Goal: Task Accomplishment & Management: Complete application form

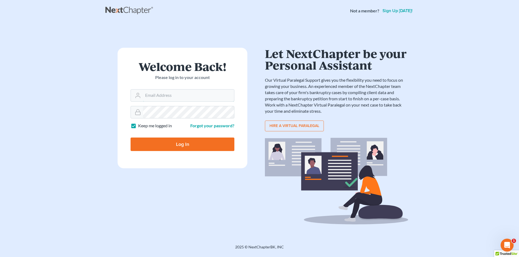
type input "SEAN@HARNAGELAW.COM"
click at [172, 117] on input "Log In" at bounding box center [182, 145] width 104 height 14
type input "Thinking..."
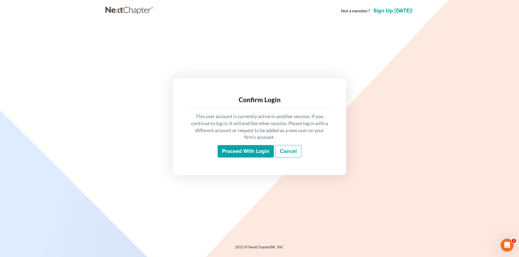
click at [251, 149] on input "Proceed with login" at bounding box center [245, 151] width 56 height 12
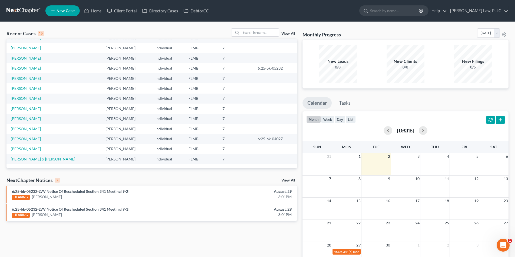
scroll to position [10, 0]
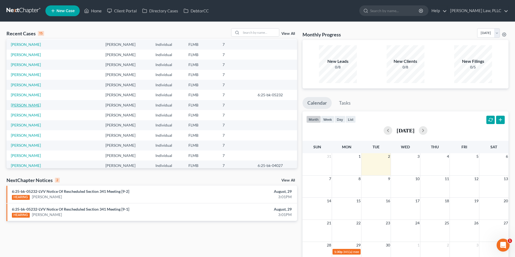
click at [20, 105] on link "[PERSON_NAME]" at bounding box center [26, 105] width 30 height 5
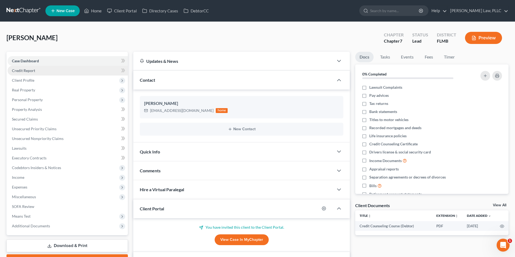
click at [15, 68] on link "Credit Report" at bounding box center [68, 71] width 120 height 10
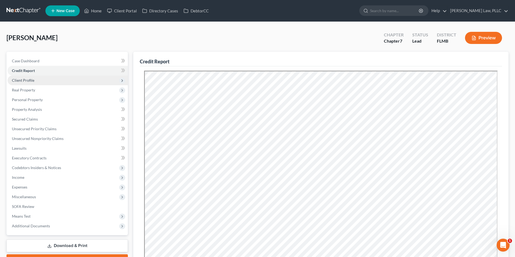
click at [19, 83] on span "Client Profile" at bounding box center [68, 81] width 120 height 10
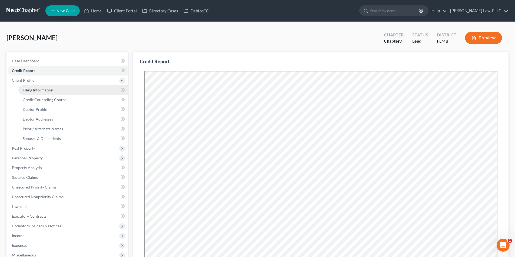
click at [34, 91] on span "Filing Information" at bounding box center [38, 90] width 31 height 5
select select "1"
select select "0"
select select "9"
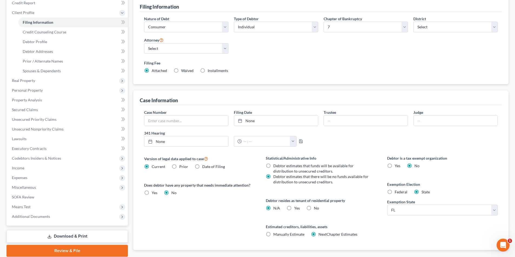
scroll to position [81, 0]
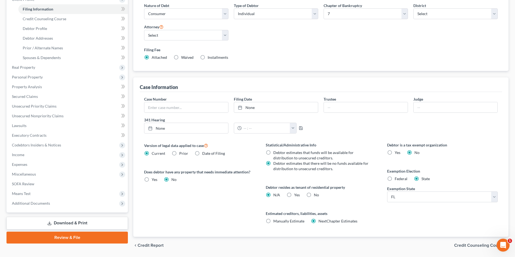
click at [294, 193] on label "Yes Yes" at bounding box center [297, 195] width 6 height 5
click at [296, 193] on input "Yes Yes" at bounding box center [298, 195] width 4 height 4
radio input "true"
radio input "false"
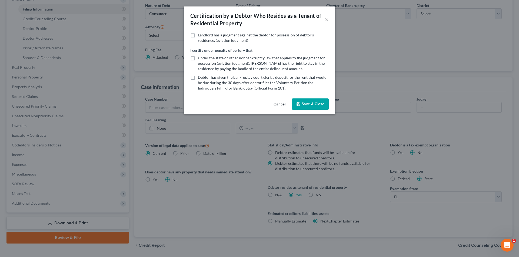
click at [312, 107] on button "Save & Close" at bounding box center [310, 104] width 37 height 11
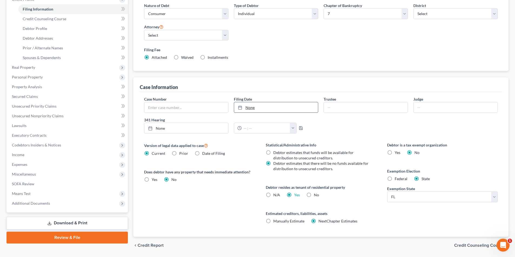
scroll to position [99, 0]
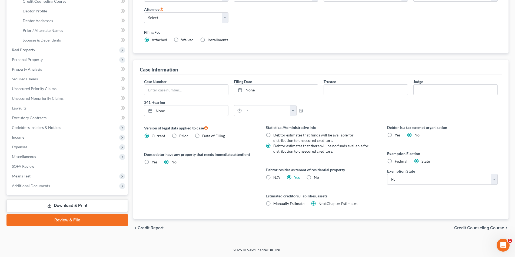
click at [470, 231] on div "chevron_left Credit Report Credit Counseling Course chevron_right" at bounding box center [320, 228] width 375 height 17
click at [471, 227] on span "Credit Counseling Course" at bounding box center [479, 228] width 50 height 4
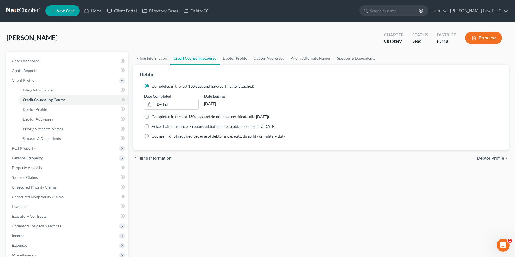
click at [494, 159] on span "Debtor Profile" at bounding box center [490, 158] width 27 height 4
select select "1"
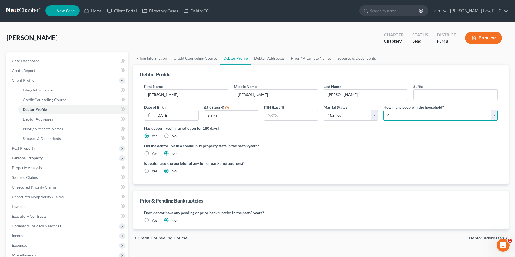
click at [471, 116] on select "Select 1 2 3 4 5 6 7 8 9 10 11 12 13 14 15 16 17 18 19 20" at bounding box center [440, 115] width 114 height 11
select select "0"
click at [383, 110] on select "Select 1 2 3 4 5 6 7 8 9 10 11 12 13 14 15 16 17 18 19 20" at bounding box center [440, 115] width 114 height 11
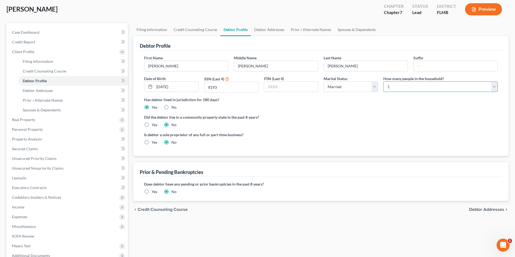
scroll to position [54, 0]
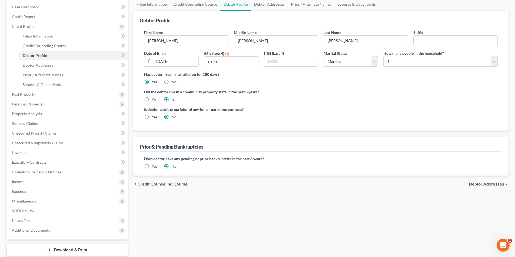
click at [473, 185] on span "Debtor Addresses" at bounding box center [486, 184] width 35 height 4
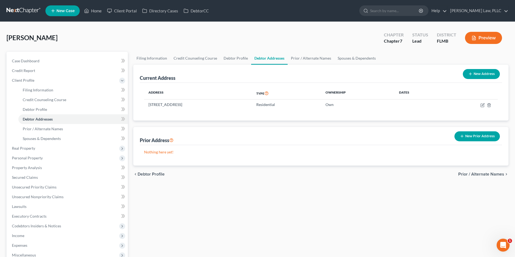
click at [475, 175] on span "Prior / Alternate Names" at bounding box center [481, 174] width 46 height 4
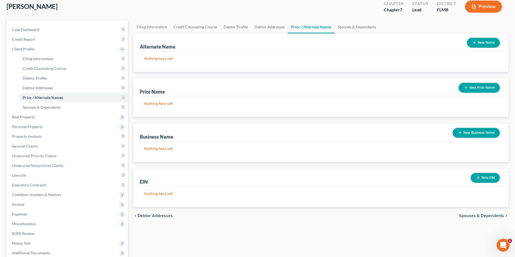
scroll to position [81, 0]
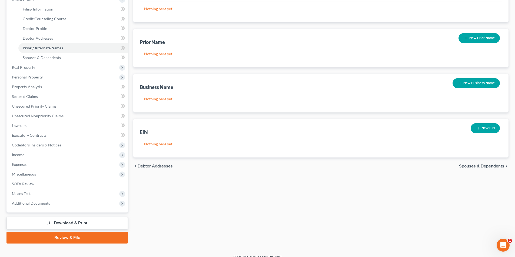
click at [475, 166] on span "Spouses & Dependents" at bounding box center [481, 166] width 45 height 4
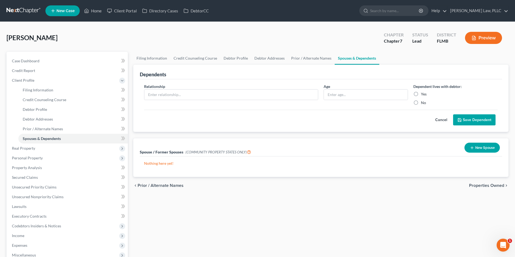
click at [478, 186] on span "Properties Owned" at bounding box center [486, 186] width 35 height 4
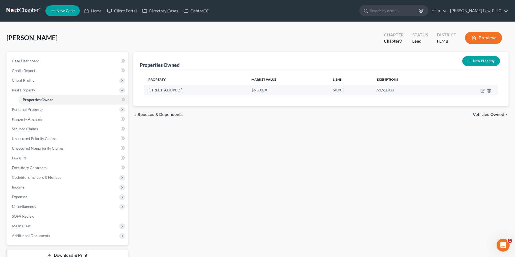
click at [240, 91] on td "[STREET_ADDRESS]" at bounding box center [195, 90] width 103 height 10
click at [487, 116] on span "Vehicles Owned" at bounding box center [487, 115] width 31 height 4
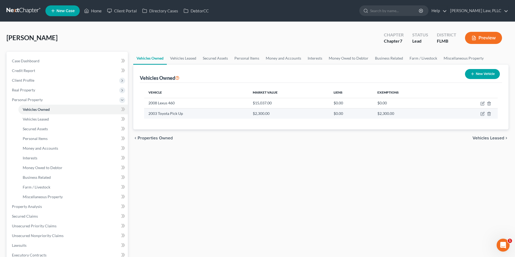
click at [244, 117] on td "2003 Toyota Pick Up" at bounding box center [196, 114] width 104 height 10
click at [489, 112] on td at bounding box center [471, 114] width 52 height 10
click at [488, 113] on icon "button" at bounding box center [488, 114] width 2 height 4
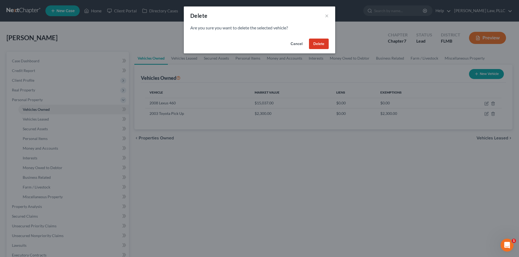
click at [312, 42] on button "Delete" at bounding box center [319, 44] width 20 height 11
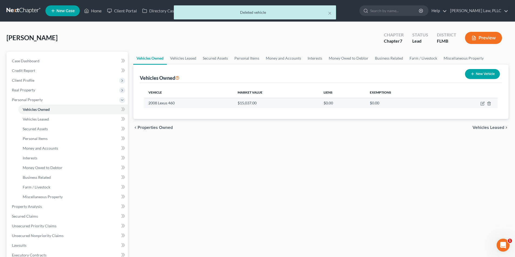
click at [231, 105] on td "2008 Lexus 460" at bounding box center [188, 103] width 89 height 10
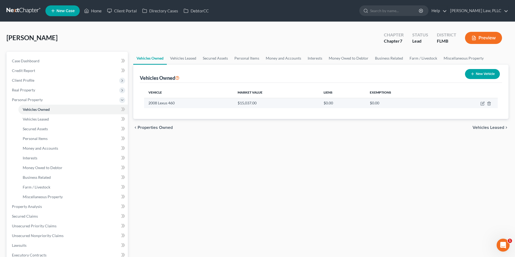
click at [249, 103] on td "$15,037.00" at bounding box center [276, 103] width 86 height 10
click at [482, 104] on icon "button" at bounding box center [482, 104] width 4 height 4
select select "0"
select select "18"
select select "3"
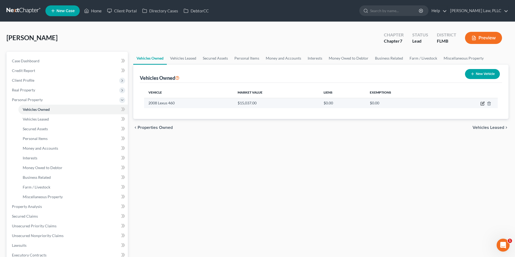
select select "0"
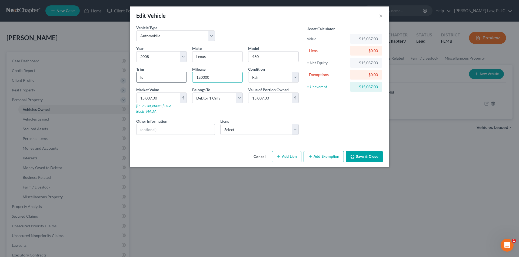
drag, startPoint x: 233, startPoint y: 81, endPoint x: 185, endPoint y: 78, distance: 47.4
click at [185, 78] on div "Year Select 2026 2025 2024 2023 2022 2021 2020 2019 2018 2017 2016 2015 2014 20…" at bounding box center [217, 93] width 168 height 94
type input "138641"
click at [253, 137] on div "Vehicle Type Select Automobile Truck Trailer Watercraft Aircraft Motor Home Atv…" at bounding box center [259, 87] width 259 height 124
click at [160, 105] on link "[PERSON_NAME] Blue Book" at bounding box center [153, 109] width 35 height 10
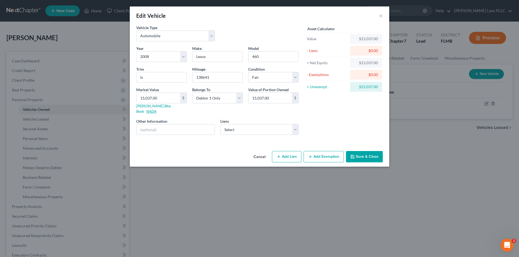
click at [156, 109] on link "NADA" at bounding box center [151, 111] width 10 height 5
type input "6"
type input "6.00"
type input "68"
type input "68.00"
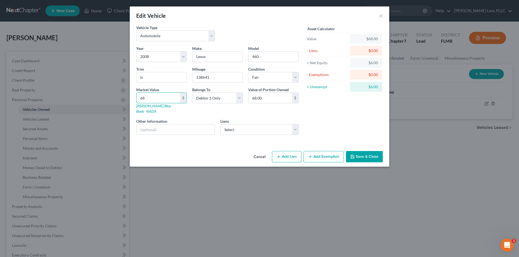
type input "687"
type input "687.00"
type input "6875"
type input "6,875.00"
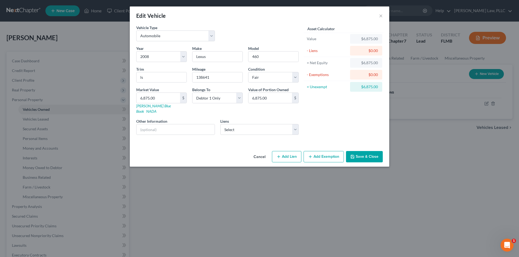
click at [155, 138] on div "Vehicle Type Select Automobile Truck Trailer Watercraft Aircraft Motor Home Atv…" at bounding box center [259, 87] width 259 height 124
click at [324, 154] on button "Add Exemption" at bounding box center [323, 156] width 40 height 11
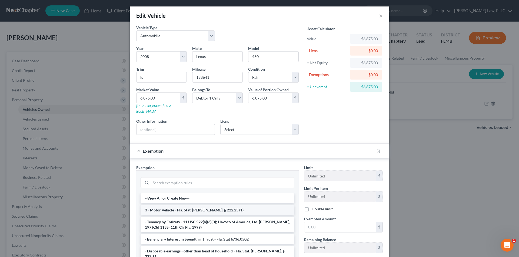
click at [202, 206] on li "3 - Motor Vehicle - Fla. Stat. [PERSON_NAME]. § 222.25 (1)" at bounding box center [217, 211] width 154 height 10
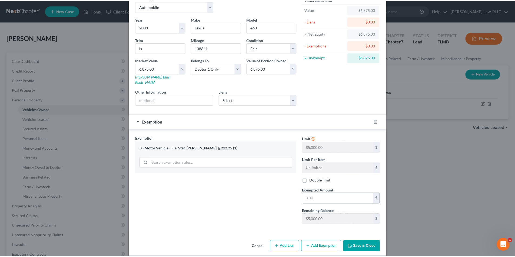
scroll to position [30, 0]
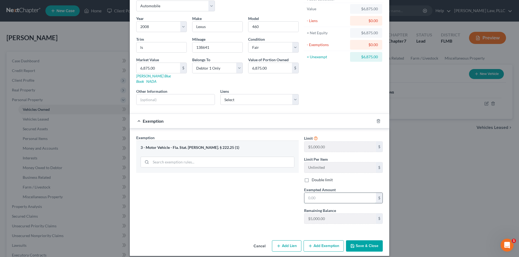
drag, startPoint x: 316, startPoint y: 193, endPoint x: 302, endPoint y: 194, distance: 13.6
click at [304, 194] on input "text" at bounding box center [340, 198] width 72 height 10
type input "5,000.00"
click at [364, 242] on button "Save & Close" at bounding box center [364, 246] width 37 height 11
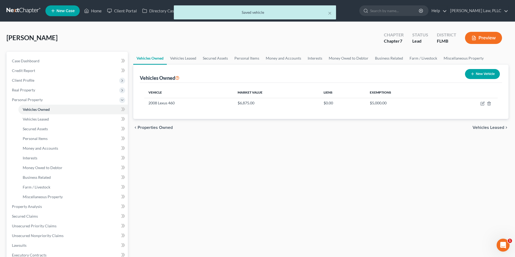
click at [498, 127] on span "Vehicles Leased" at bounding box center [488, 128] width 32 height 4
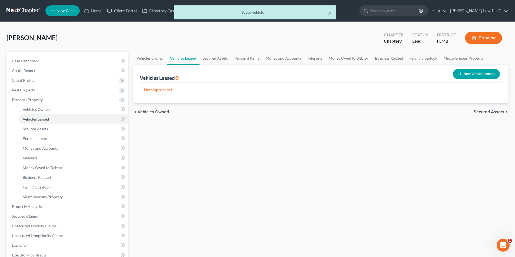
click at [493, 113] on span "Secured Assets" at bounding box center [488, 112] width 31 height 4
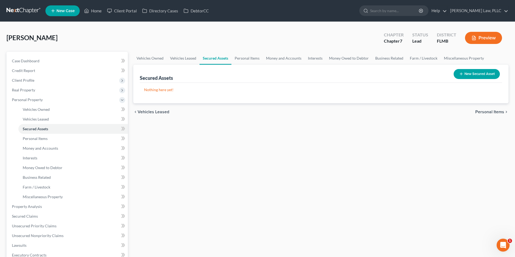
click at [493, 113] on span "Personal Items" at bounding box center [489, 112] width 29 height 4
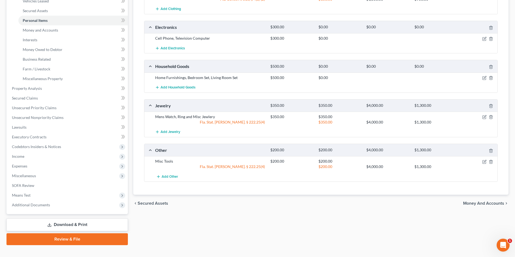
scroll to position [127, 0]
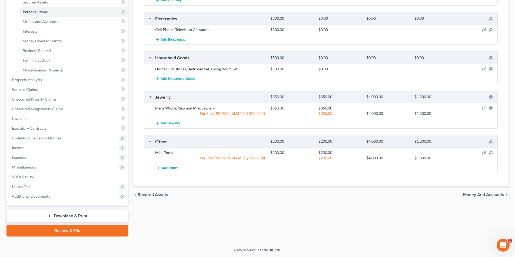
click at [480, 193] on span "Money and Accounts" at bounding box center [483, 195] width 41 height 4
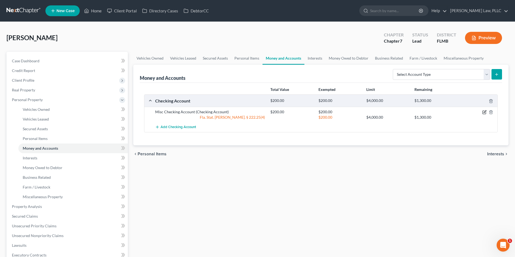
click at [483, 112] on icon "button" at bounding box center [484, 112] width 4 height 4
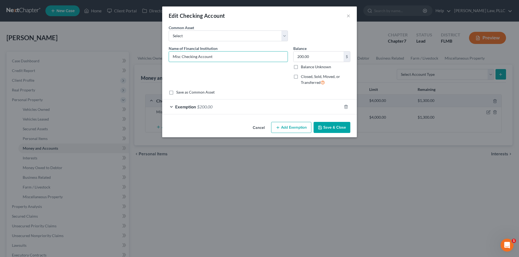
drag, startPoint x: 180, startPoint y: 57, endPoint x: 156, endPoint y: 56, distance: 24.9
click at [156, 56] on div "Edit Checking Account × An exemption set must first be selected from the Filing…" at bounding box center [259, 128] width 519 height 257
type input "TD Checking Account"
type input "1,506.75"
click at [330, 129] on button "Save & Close" at bounding box center [331, 127] width 37 height 11
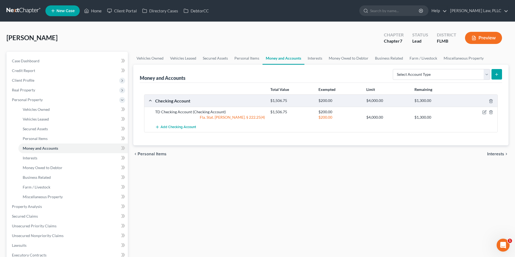
click at [500, 76] on button "submit" at bounding box center [496, 74] width 11 height 11
click at [412, 75] on select "Select Account Type Brokerage Cash on Hand Certificates of Deposit Checking Acc…" at bounding box center [441, 74] width 97 height 11
select select "savings"
click at [394, 69] on select "Select Account Type Brokerage Cash on Hand Certificates of Deposit Checking Acc…" at bounding box center [441, 74] width 97 height 11
click at [494, 73] on icon "submit" at bounding box center [496, 74] width 4 height 4
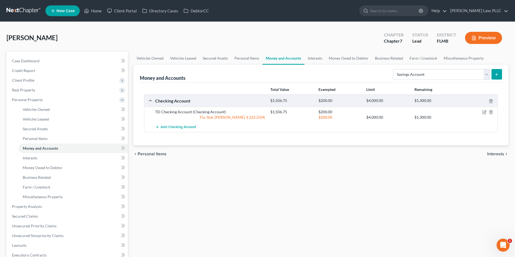
click at [496, 74] on icon "submit" at bounding box center [496, 74] width 4 height 4
click at [452, 77] on select "Select Account Type Brokerage Cash on Hand Certificates of Deposit Checking Acc…" at bounding box center [441, 74] width 97 height 11
click at [394, 69] on select "Select Account Type Brokerage Cash on Hand Certificates of Deposit Checking Acc…" at bounding box center [441, 74] width 97 height 11
click at [498, 75] on icon "submit" at bounding box center [496, 74] width 4 height 4
click at [171, 127] on span "Add Checking Account" at bounding box center [177, 127] width 35 height 4
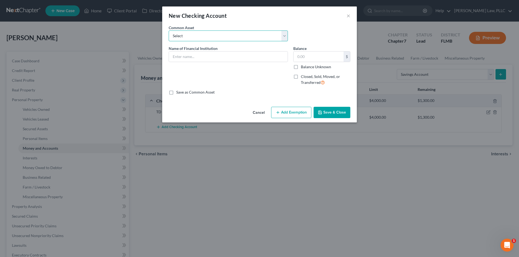
click at [214, 41] on select "Select PNC Suntrust" at bounding box center [228, 36] width 119 height 11
click at [214, 35] on select "Select PNC Suntrust" at bounding box center [228, 36] width 119 height 11
click at [209, 56] on input "text" at bounding box center [228, 57] width 119 height 10
type input "TD Savings Account"
type input "400.75"
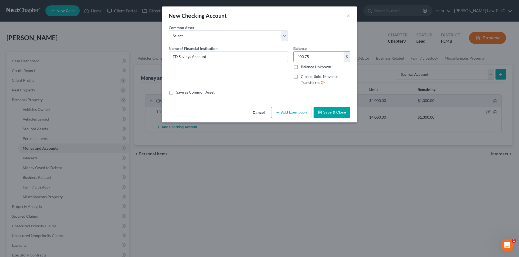
click at [327, 109] on button "Save & Close" at bounding box center [331, 112] width 37 height 11
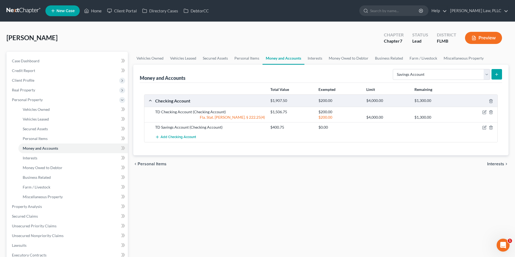
click at [502, 166] on span "Interests" at bounding box center [495, 164] width 17 height 4
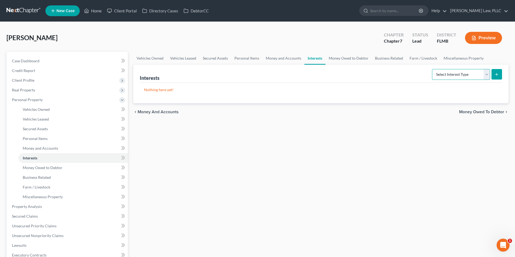
click at [487, 74] on select "Select Interest Type 401K Annuity Bond Education IRA Government Bond Government…" at bounding box center [461, 74] width 58 height 11
select select "401k"
click at [432, 69] on select "Select Interest Type 401K Annuity Bond Education IRA Government Bond Government…" at bounding box center [461, 74] width 58 height 11
click at [498, 72] on icon "submit" at bounding box center [496, 74] width 4 height 4
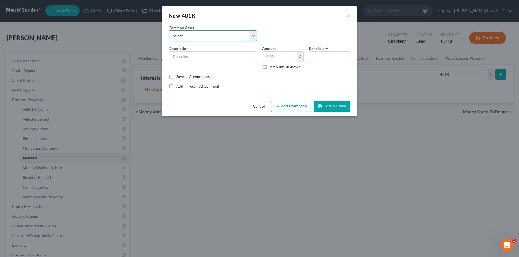
click at [194, 36] on select "Select Financial Account: XRP on Coinbase" at bounding box center [213, 36] width 88 height 11
click at [169, 31] on select "Select Financial Account: XRP on Coinbase" at bounding box center [213, 36] width 88 height 11
click at [199, 55] on input "text" at bounding box center [213, 57] width 88 height 10
type input "Work 401K"
click at [323, 109] on button "Save & Close" at bounding box center [331, 106] width 37 height 11
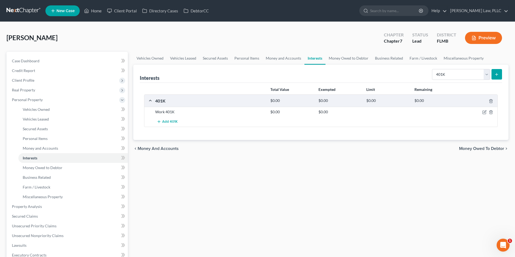
click at [463, 149] on span "Money Owed to Debtor" at bounding box center [481, 149] width 45 height 4
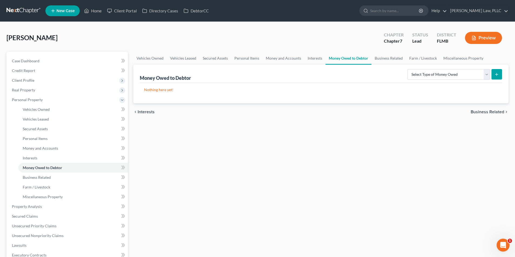
click at [478, 110] on span "Business Related" at bounding box center [486, 112] width 33 height 4
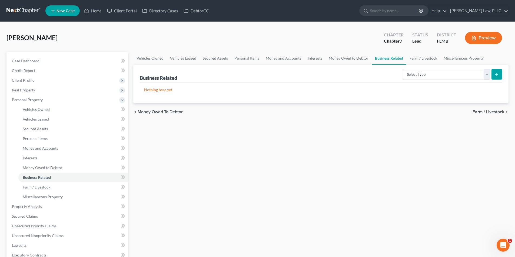
click at [481, 113] on span "Farm / Livestock" at bounding box center [488, 112] width 32 height 4
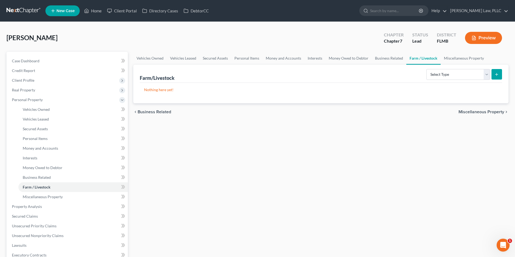
click at [481, 113] on span "Miscellaneous Property" at bounding box center [481, 112] width 46 height 4
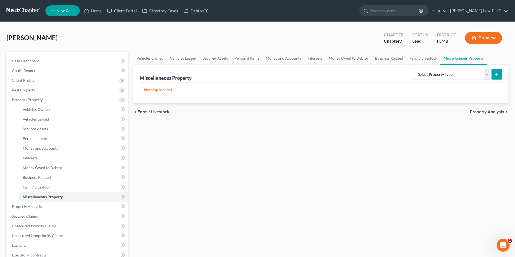
click at [481, 113] on span "Property Analysis" at bounding box center [487, 112] width 34 height 4
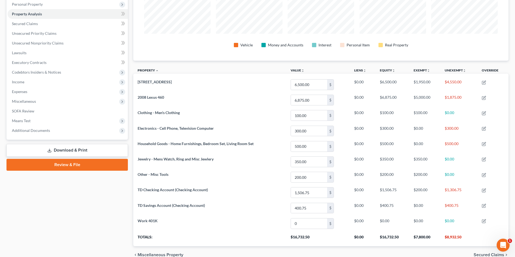
scroll to position [123, 0]
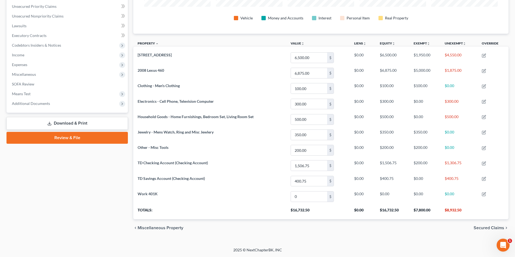
click at [496, 228] on span "Secured Claims" at bounding box center [488, 228] width 31 height 4
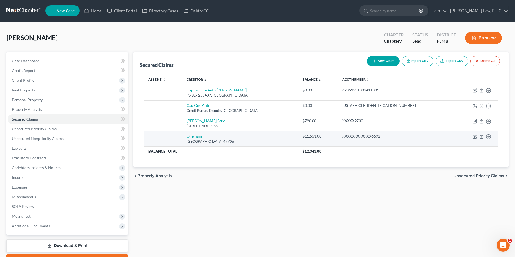
click at [261, 140] on div "[GEOGRAPHIC_DATA] 47706" at bounding box center [239, 141] width 107 height 5
click at [473, 136] on icon "button" at bounding box center [474, 136] width 3 height 3
select select "15"
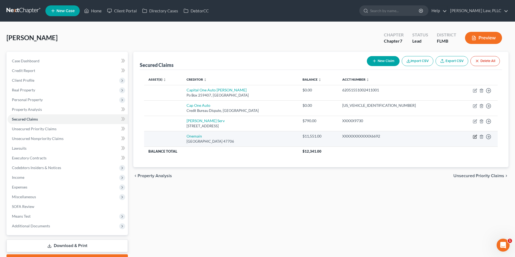
select select "0"
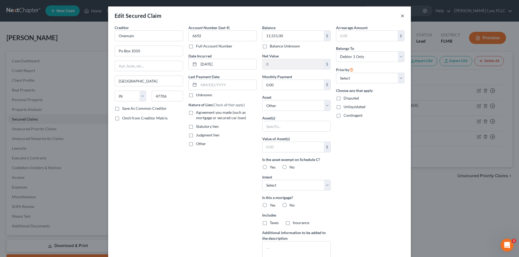
click at [400, 17] on button "×" at bounding box center [402, 15] width 4 height 6
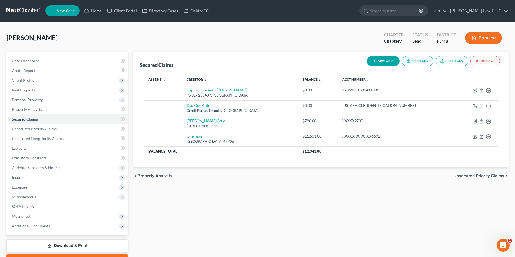
click at [475, 174] on span "Unsecured Priority Claims" at bounding box center [478, 176] width 51 height 4
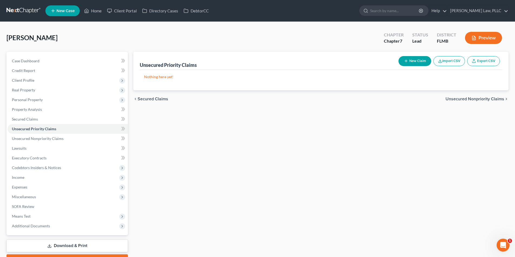
click at [480, 100] on span "Unsecured Nonpriority Claims" at bounding box center [474, 99] width 59 height 4
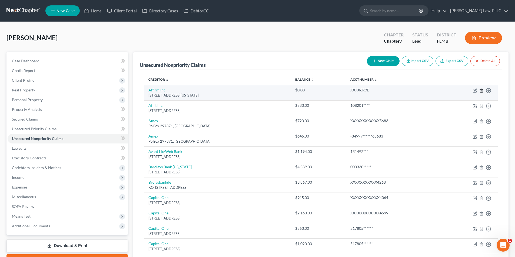
click at [481, 90] on polyline "button" at bounding box center [481, 90] width 3 height 0
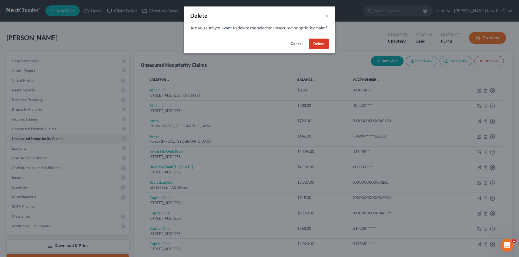
click at [298, 49] on button "Cancel" at bounding box center [296, 44] width 21 height 11
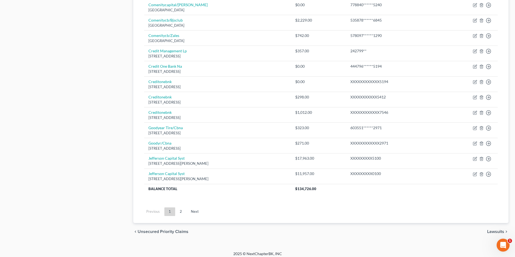
scroll to position [362, 0]
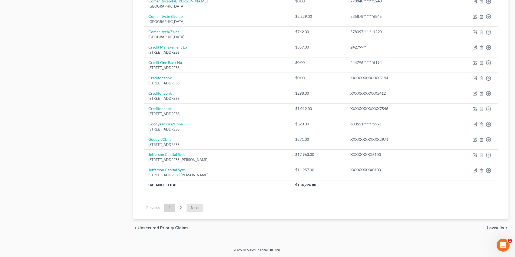
click at [193, 207] on link "Next" at bounding box center [194, 208] width 16 height 9
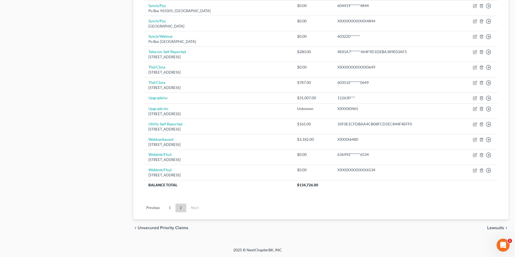
click at [502, 228] on span "Lawsuits" at bounding box center [495, 228] width 17 height 4
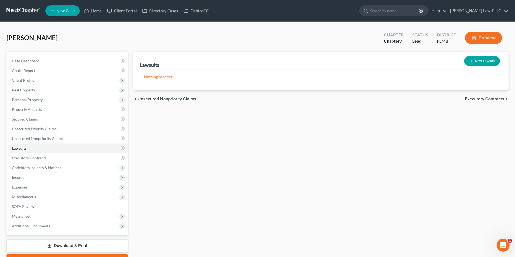
scroll to position [30, 0]
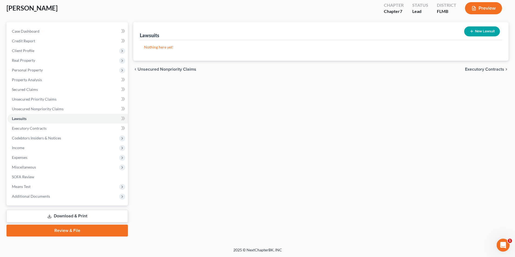
click at [486, 71] on span "Executory Contracts" at bounding box center [484, 69] width 39 height 4
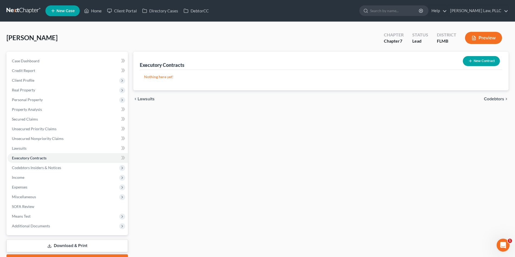
click at [496, 100] on span "Codebtors" at bounding box center [494, 99] width 20 height 4
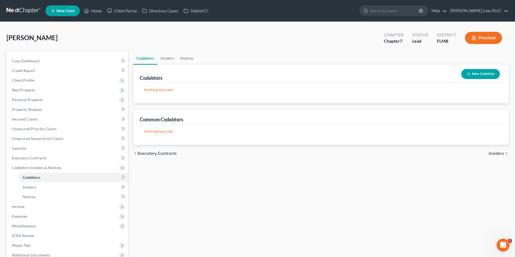
click at [498, 155] on span "Insiders" at bounding box center [495, 154] width 15 height 4
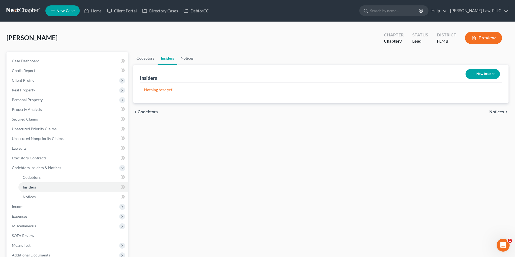
click at [492, 109] on div "chevron_left Codebtors Notices chevron_right" at bounding box center [320, 111] width 375 height 17
click at [493, 114] on span "Notices" at bounding box center [496, 112] width 15 height 4
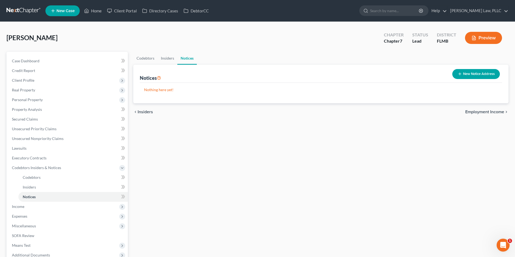
click at [493, 114] on span "Employment Income" at bounding box center [484, 112] width 39 height 4
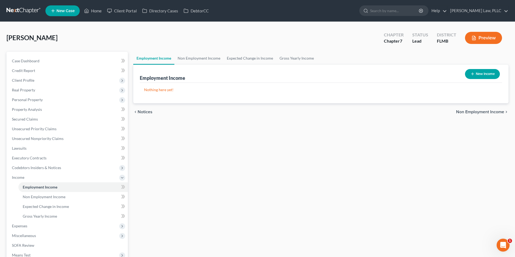
click at [493, 114] on span "Non Employment Income" at bounding box center [480, 112] width 48 height 4
